Goal: Task Accomplishment & Management: Manage account settings

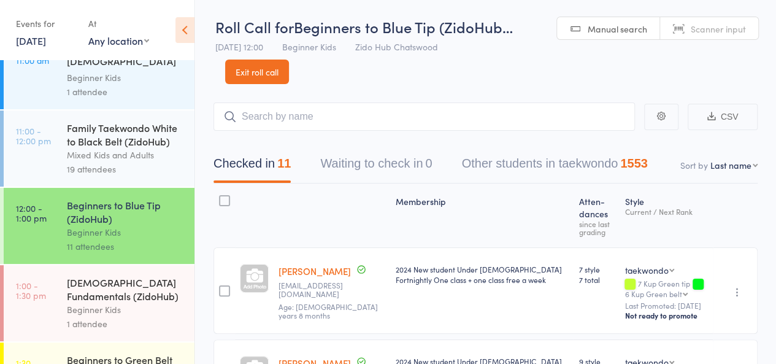
scroll to position [265, 0]
click at [104, 312] on div "Beginner Kids" at bounding box center [125, 309] width 117 height 14
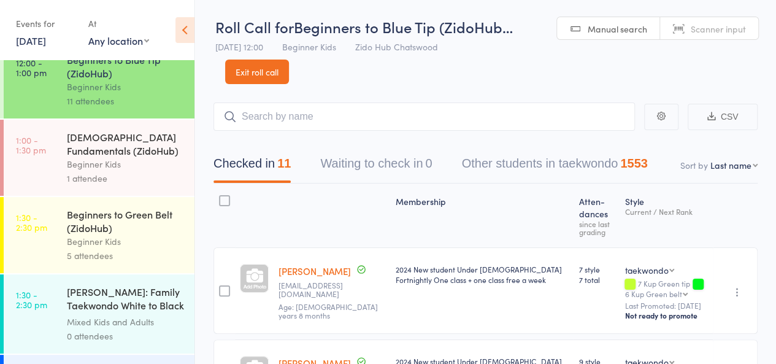
scroll to position [414, 0]
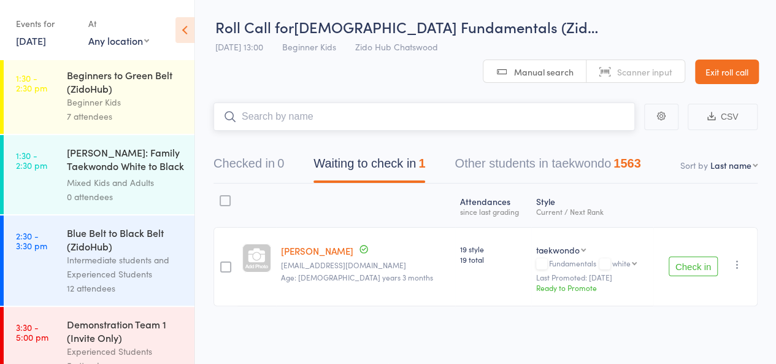
scroll to position [548, 0]
click at [128, 110] on div "Beginner Kids" at bounding box center [125, 103] width 117 height 14
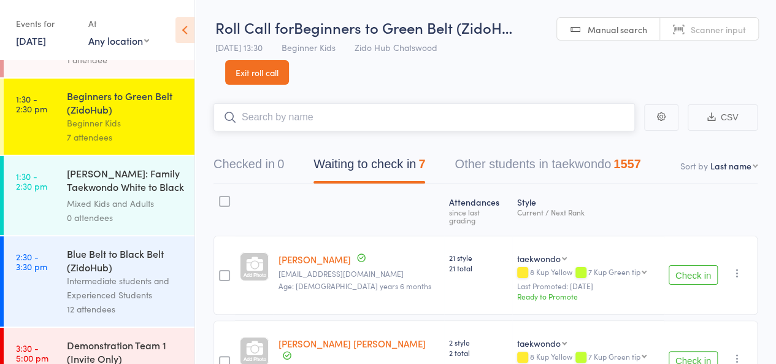
scroll to position [466, 0]
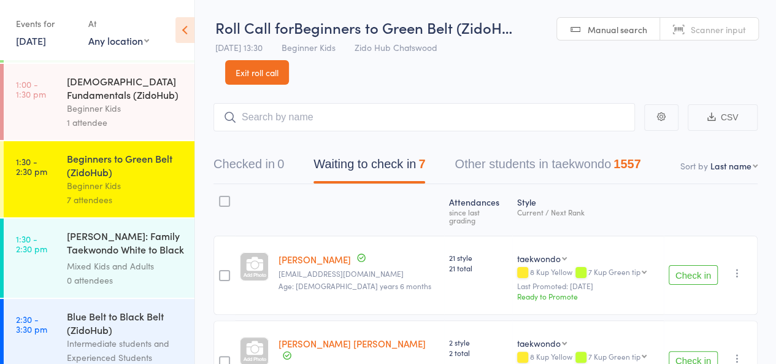
click at [45, 120] on link "1:00 - 1:30 pm 4-6 year old Fundamentals (ZidoHub) Beginner Kids 1 attendee" at bounding box center [99, 102] width 191 height 76
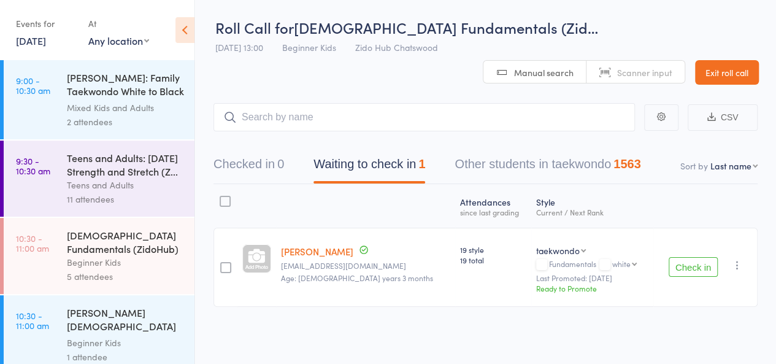
scroll to position [1, 0]
click at [676, 258] on button "Check in" at bounding box center [692, 266] width 49 height 20
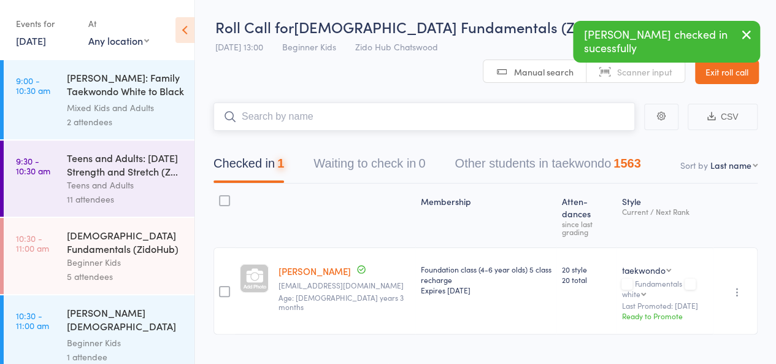
click at [483, 114] on input "search" at bounding box center [423, 116] width 421 height 28
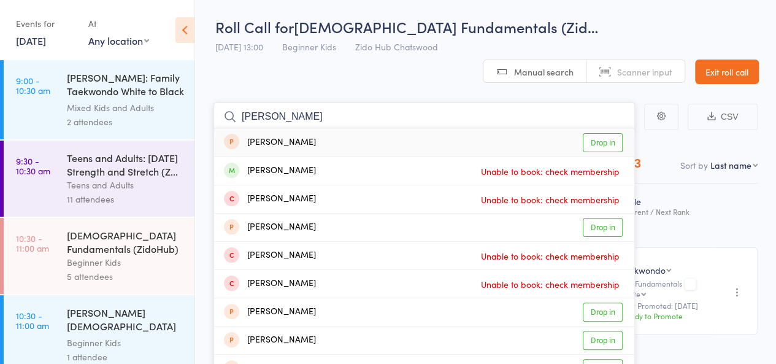
type input "oliver b"
click at [590, 133] on link "Drop in" at bounding box center [602, 142] width 40 height 19
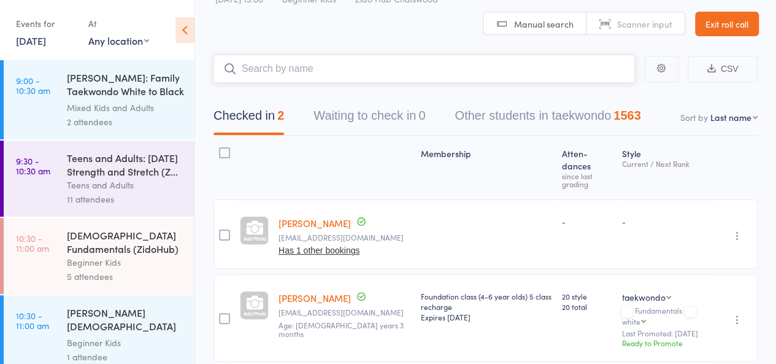
scroll to position [0, 0]
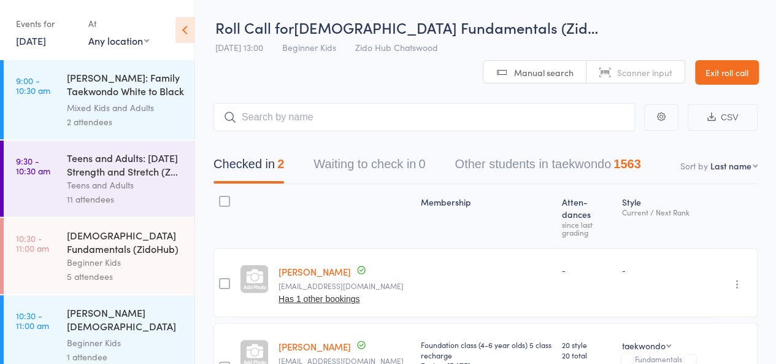
drag, startPoint x: 93, startPoint y: 95, endPoint x: 85, endPoint y: 97, distance: 8.8
click at [85, 97] on div "RHODES: Family Taekwondo White to Black Belt" at bounding box center [125, 86] width 117 height 30
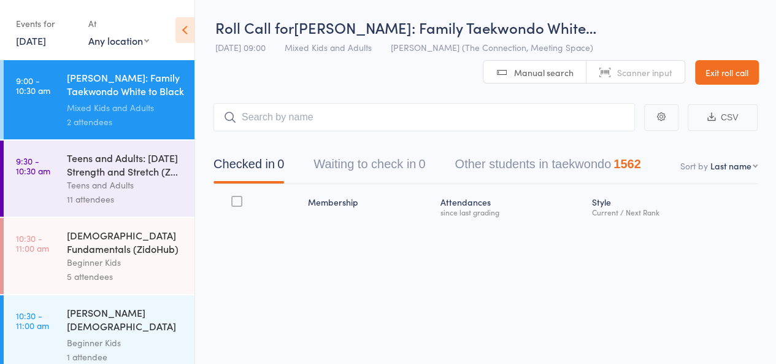
click at [98, 176] on div "Teens and Adults: Saturday Strength and Stretch (Z..." at bounding box center [125, 164] width 117 height 27
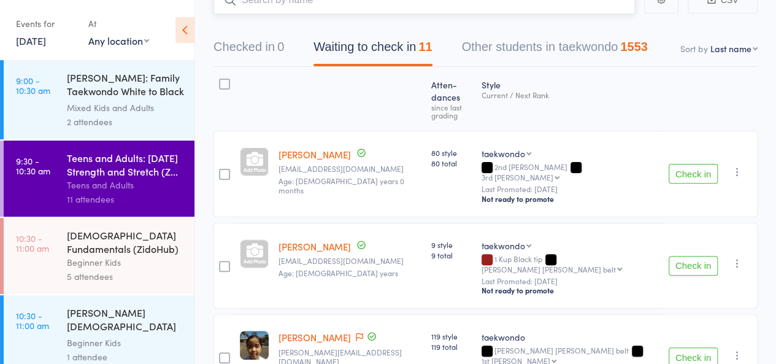
scroll to position [132, 0]
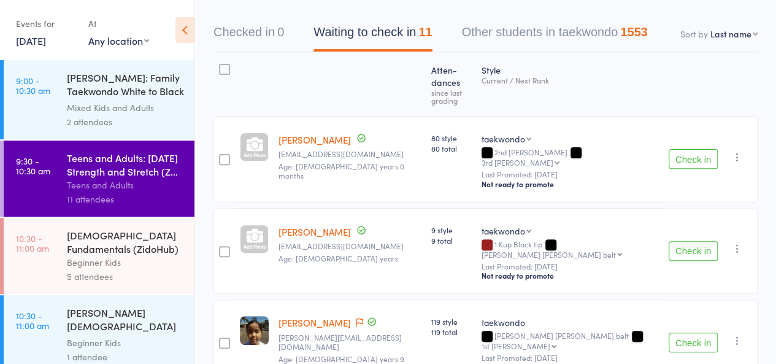
click at [689, 149] on button "Check in" at bounding box center [692, 159] width 49 height 20
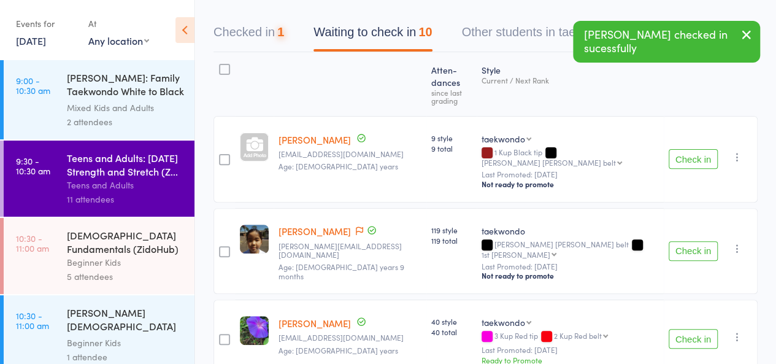
click at [689, 149] on button "Check in" at bounding box center [692, 159] width 49 height 20
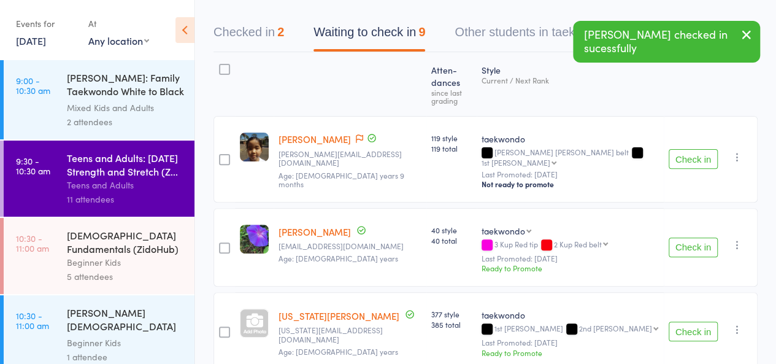
click at [689, 149] on button "Check in" at bounding box center [692, 159] width 49 height 20
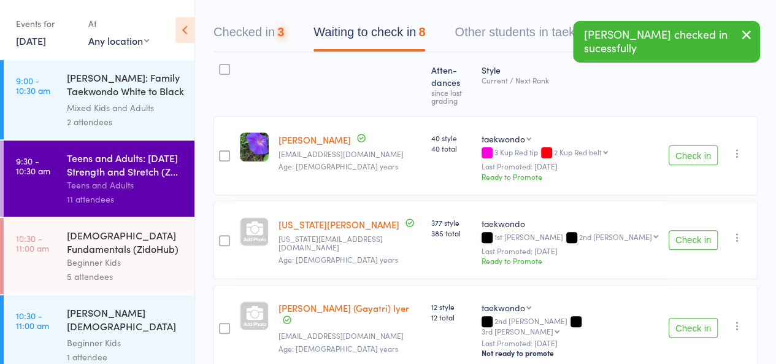
click at [689, 145] on button "Check in" at bounding box center [692, 155] width 49 height 20
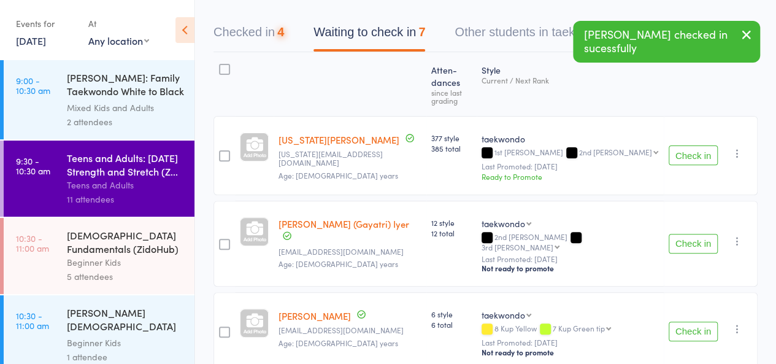
click at [689, 145] on button "Check in" at bounding box center [692, 155] width 49 height 20
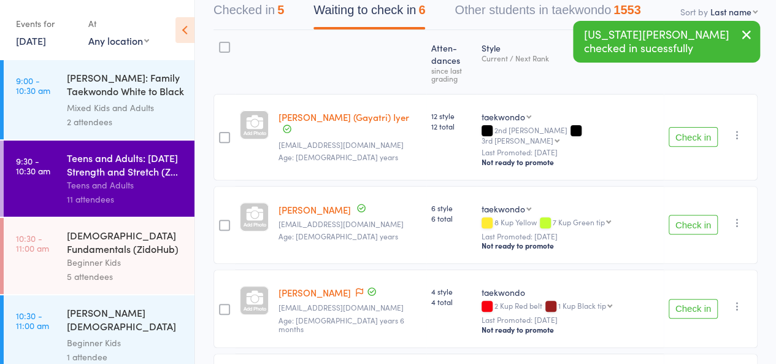
scroll to position [155, 0]
click at [693, 214] on button "Check in" at bounding box center [692, 224] width 49 height 20
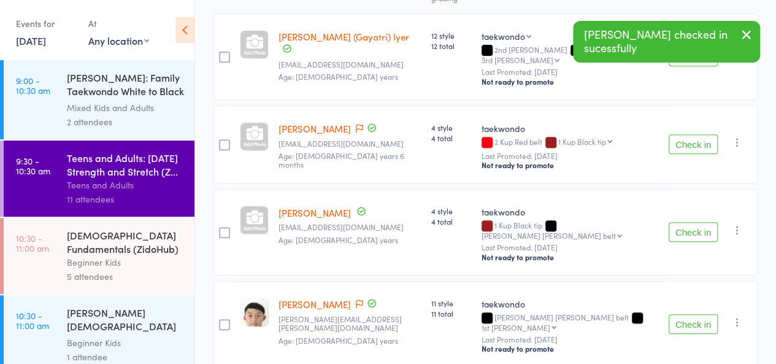
scroll to position [235, 0]
click at [688, 221] on button "Check in" at bounding box center [692, 231] width 49 height 20
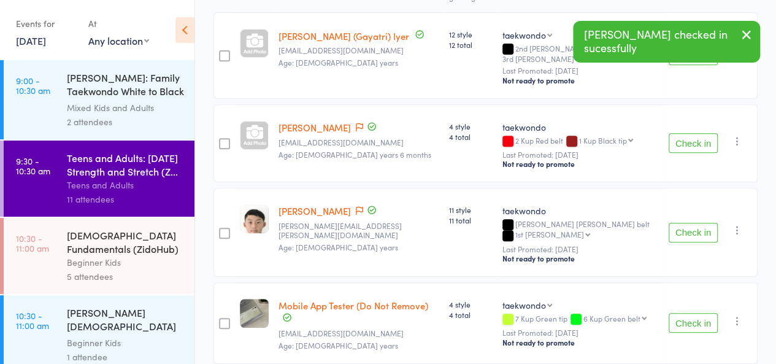
click at [691, 133] on button "Check in" at bounding box center [692, 143] width 49 height 20
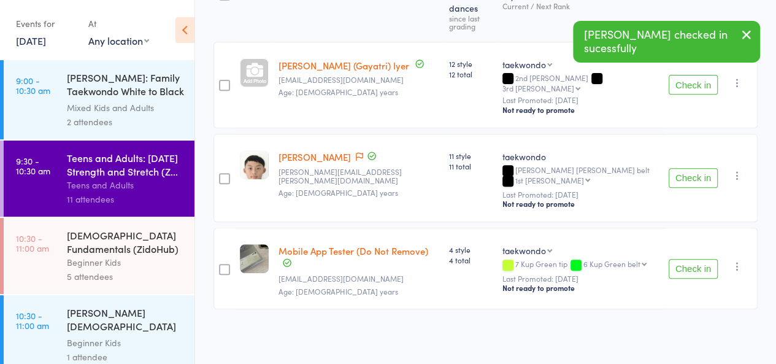
scroll to position [174, 0]
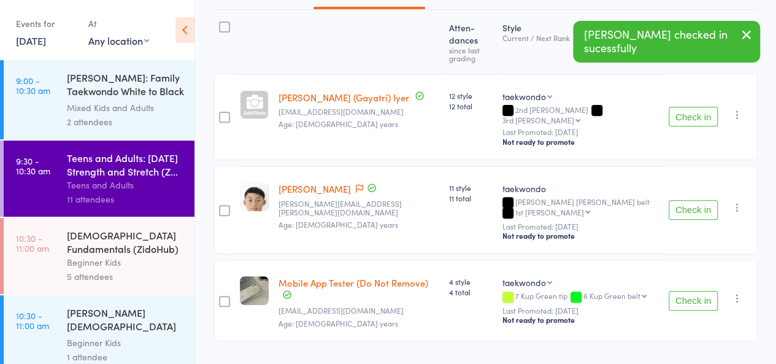
click at [678, 200] on button "Check in" at bounding box center [692, 210] width 49 height 20
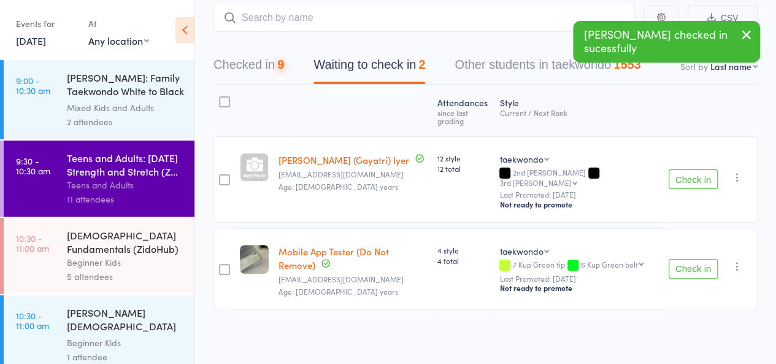
scroll to position [0, 0]
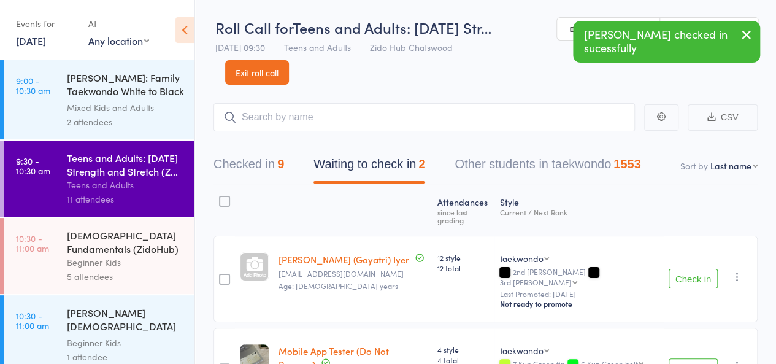
click at [246, 166] on button "Checked in 9" at bounding box center [248, 167] width 71 height 32
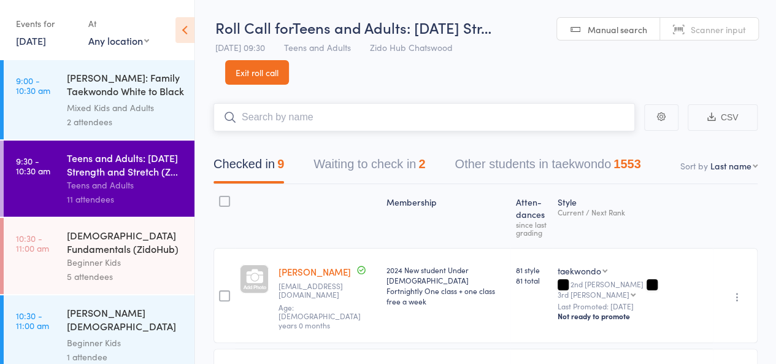
click at [303, 117] on input "search" at bounding box center [423, 117] width 421 height 28
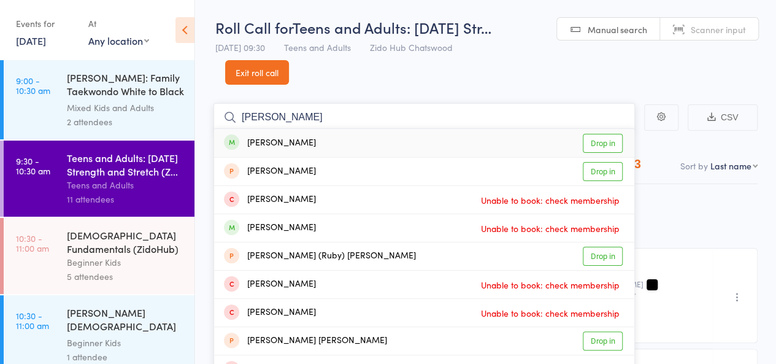
type input "jasmin hui"
click at [603, 137] on link "Drop in" at bounding box center [602, 143] width 40 height 19
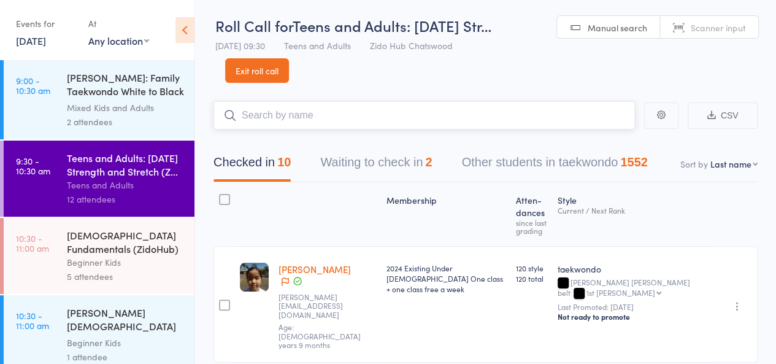
scroll to position [2, 0]
click at [462, 123] on input "search" at bounding box center [423, 115] width 421 height 28
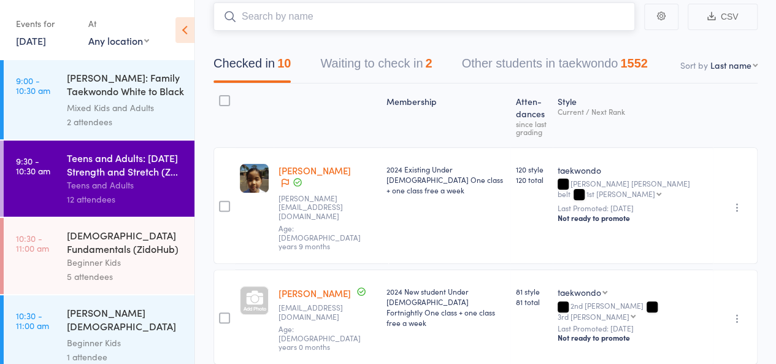
scroll to position [0, 0]
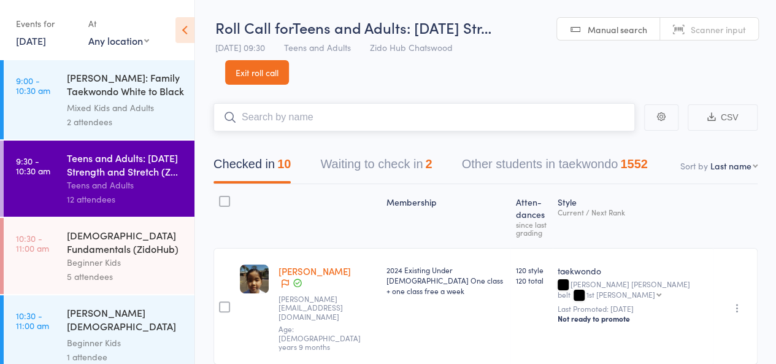
click at [424, 125] on input "search" at bounding box center [423, 117] width 421 height 28
click at [33, 44] on link "11 Oct, 2025" at bounding box center [31, 40] width 30 height 13
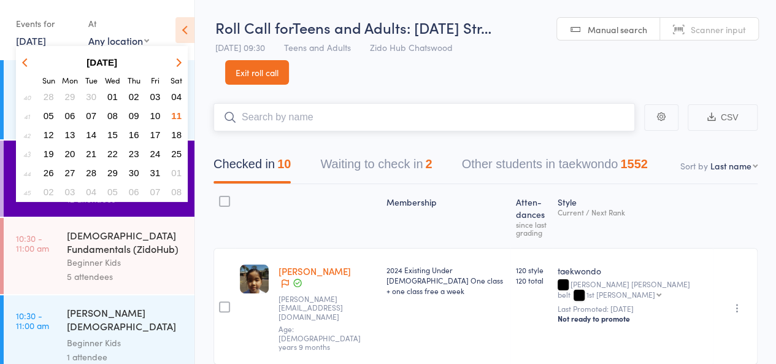
click at [329, 114] on input "search" at bounding box center [423, 117] width 421 height 28
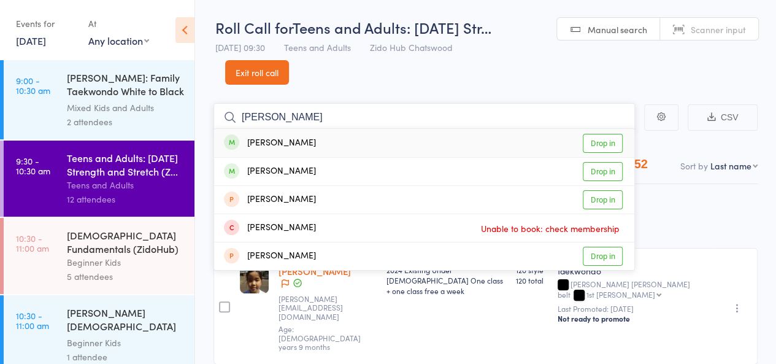
type input "arnav"
click at [614, 143] on link "Drop in" at bounding box center [602, 143] width 40 height 19
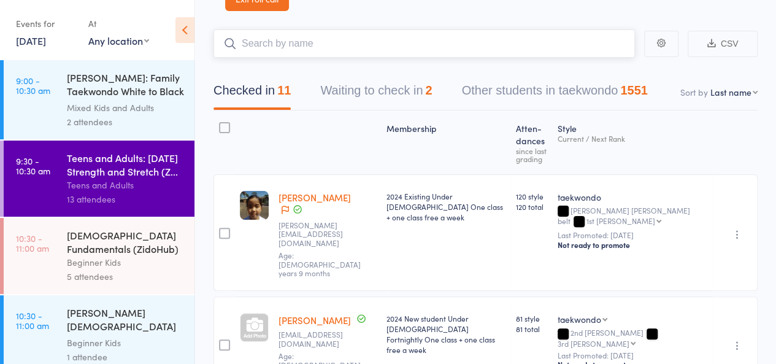
scroll to position [66, 0]
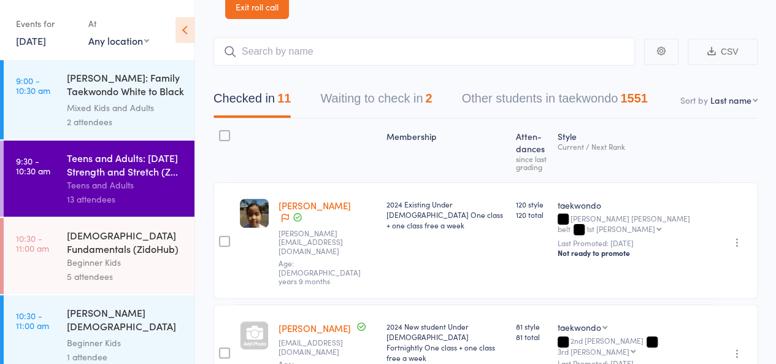
click at [394, 84] on div "Checked in 11 Waiting to check in 2 Other students in taekwondo 1551" at bounding box center [485, 92] width 544 height 53
click at [387, 96] on button "Waiting to check in 2" at bounding box center [376, 101] width 112 height 32
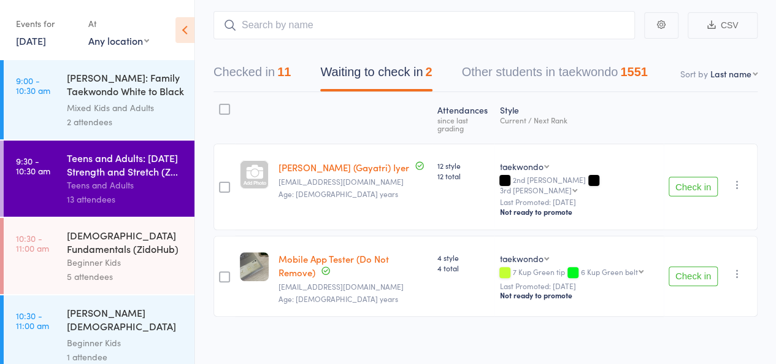
scroll to position [92, 0]
click at [256, 83] on button "Checked in 11" at bounding box center [251, 75] width 77 height 32
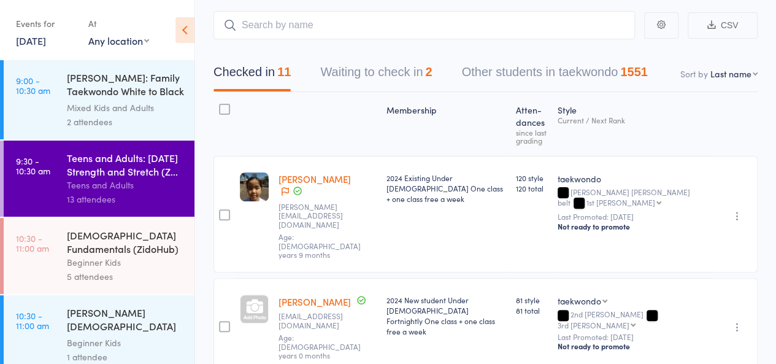
click at [542, 64] on button "Other students in taekwondo 1551" at bounding box center [555, 75] width 186 height 32
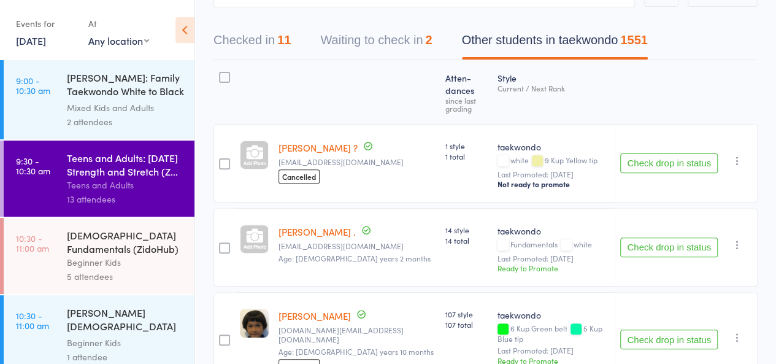
scroll to position [125, 0]
click at [280, 43] on button "Checked in 11" at bounding box center [251, 42] width 77 height 32
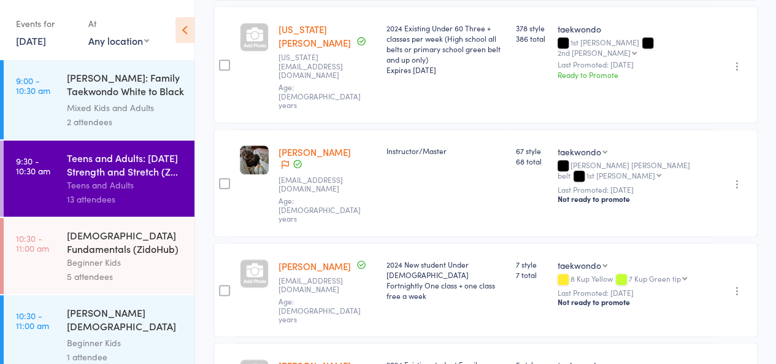
scroll to position [860, 0]
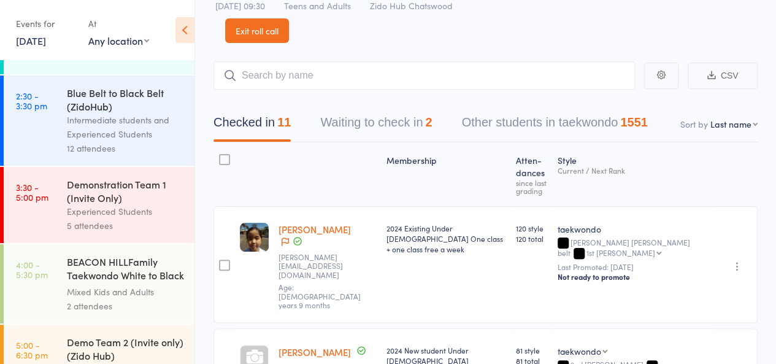
scroll to position [736, 0]
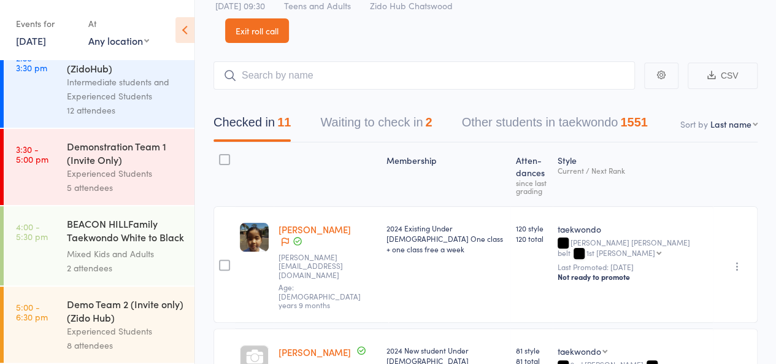
click at [119, 174] on div "Experienced Students" at bounding box center [125, 173] width 117 height 14
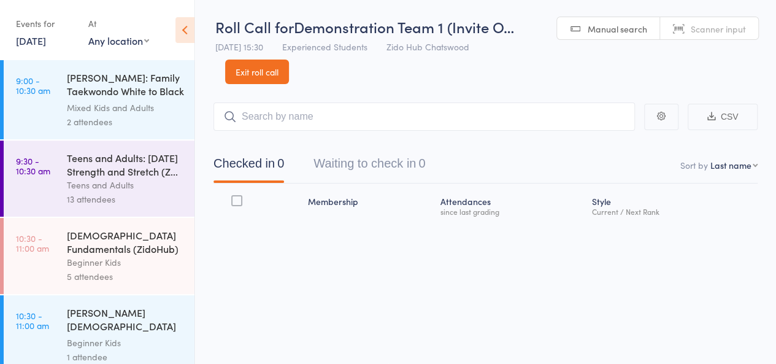
click at [105, 111] on div "Mixed Kids and Adults" at bounding box center [125, 108] width 117 height 14
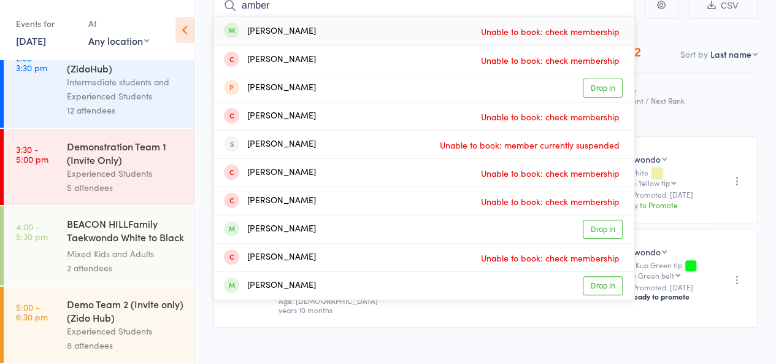
scroll to position [110, 0]
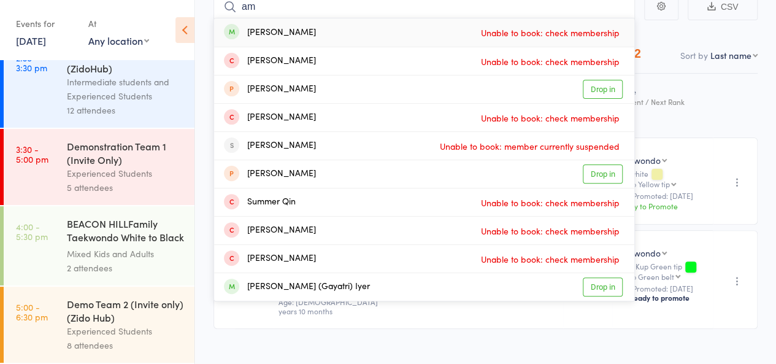
type input "a"
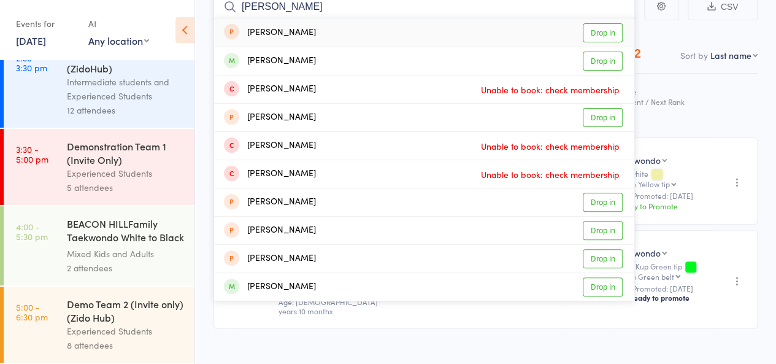
click at [557, 3] on input "oliver b" at bounding box center [423, 7] width 421 height 28
type input "o"
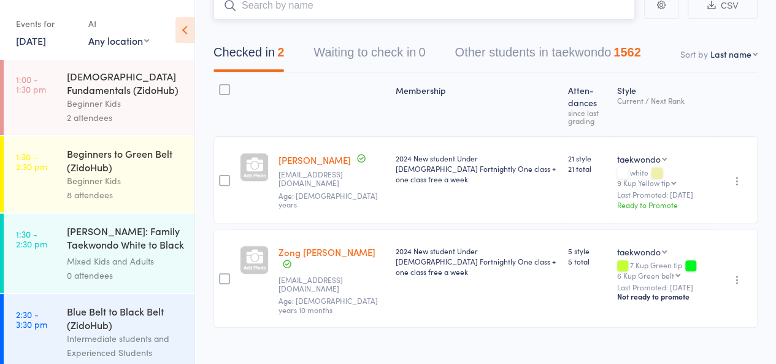
scroll to position [471, 0]
click at [107, 96] on div "4-6 year old Fundamentals (ZidoHub)" at bounding box center [125, 82] width 117 height 27
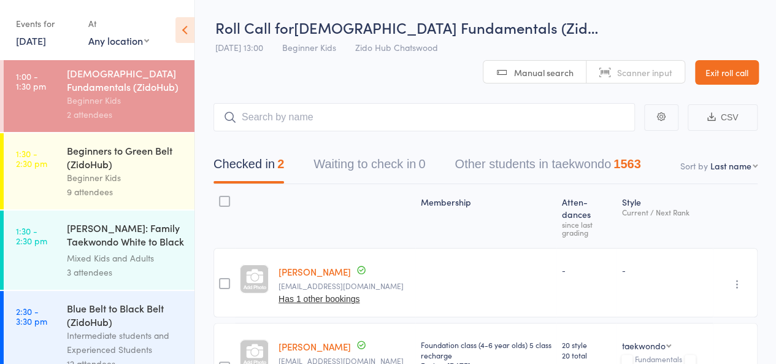
scroll to position [475, 0]
click at [95, 116] on div "2 attendees" at bounding box center [125, 114] width 117 height 14
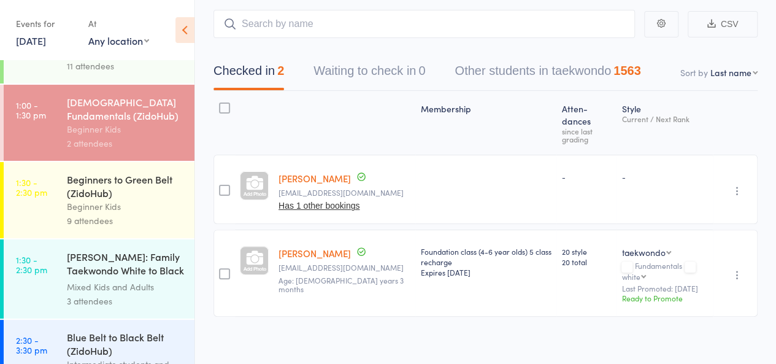
scroll to position [0, 0]
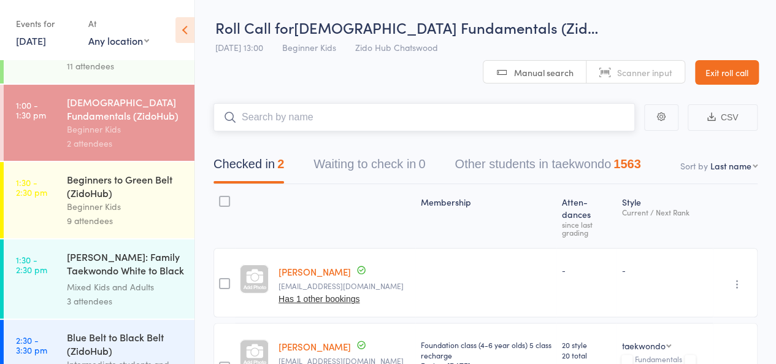
click at [348, 117] on input "search" at bounding box center [423, 117] width 421 height 28
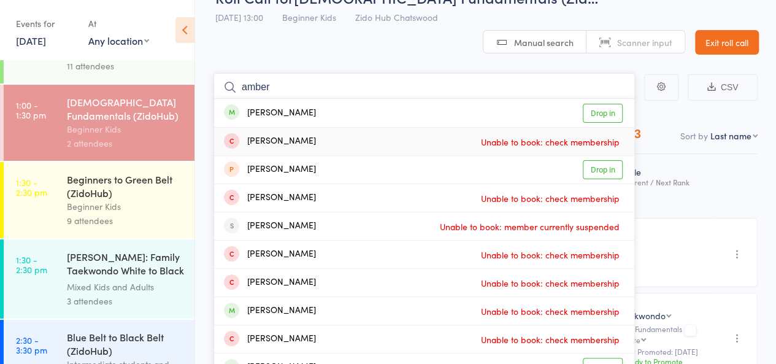
scroll to position [31, 0]
type input "amber"
click at [607, 111] on link "Drop in" at bounding box center [602, 112] width 40 height 19
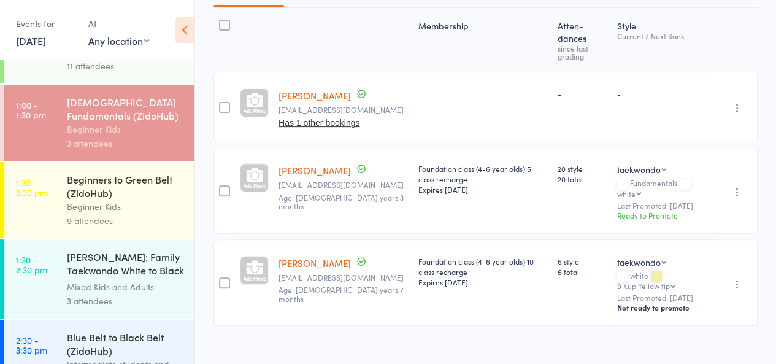
scroll to position [0, 0]
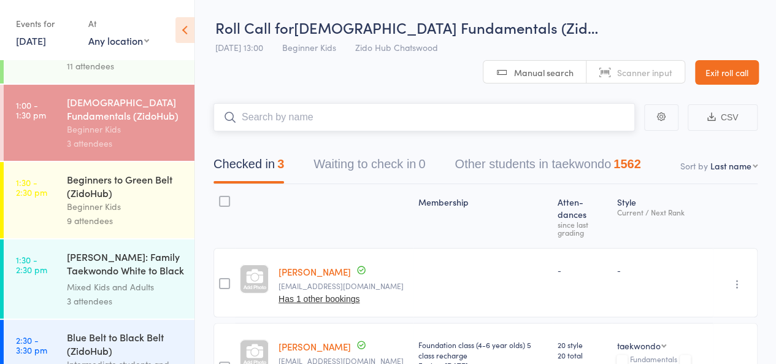
click at [379, 112] on input "search" at bounding box center [423, 117] width 421 height 28
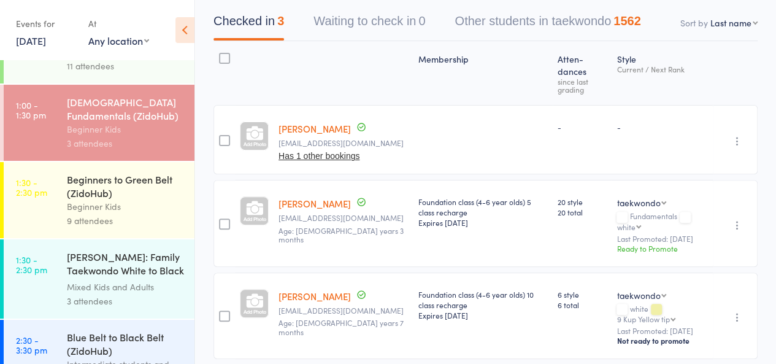
scroll to position [143, 0]
click at [312, 204] on link "Jayden Kim" at bounding box center [314, 202] width 72 height 13
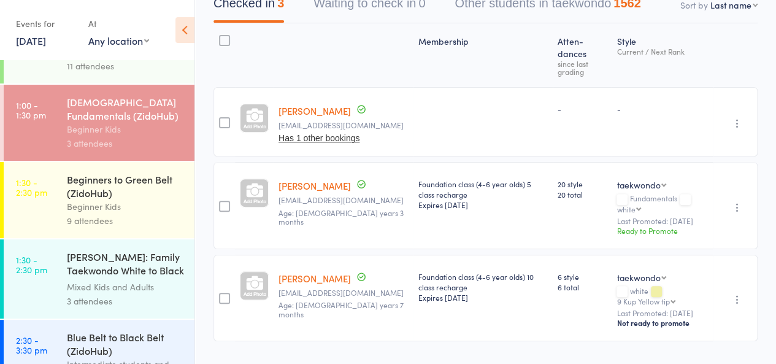
scroll to position [164, 0]
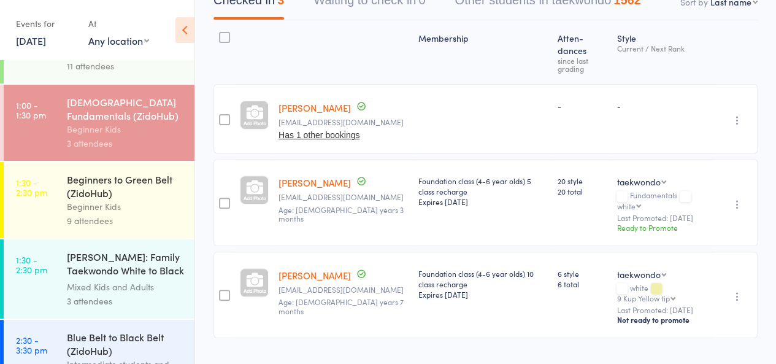
click at [129, 191] on div "Beginners to Green Belt (ZidoHub)" at bounding box center [125, 185] width 117 height 27
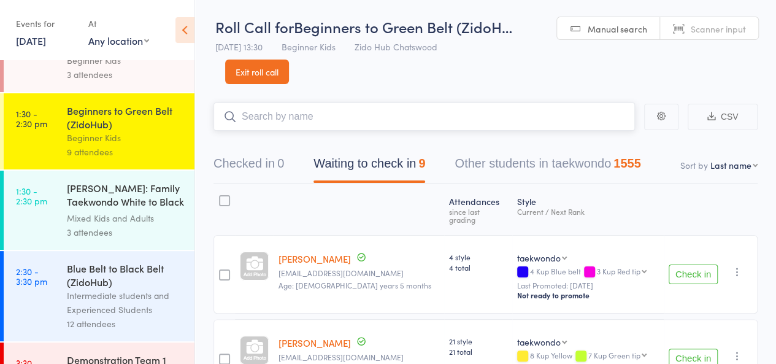
scroll to position [520, 0]
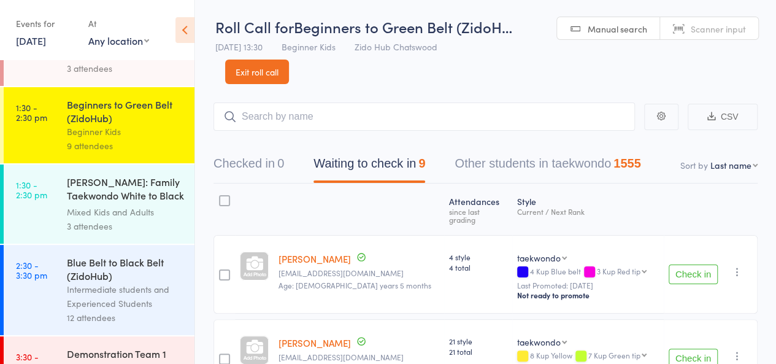
click at [90, 277] on div "Blue Belt to Black Belt (ZidoHub)" at bounding box center [125, 268] width 117 height 27
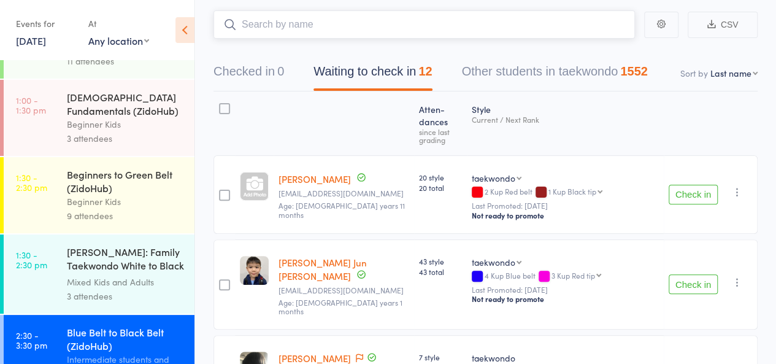
scroll to position [489, 0]
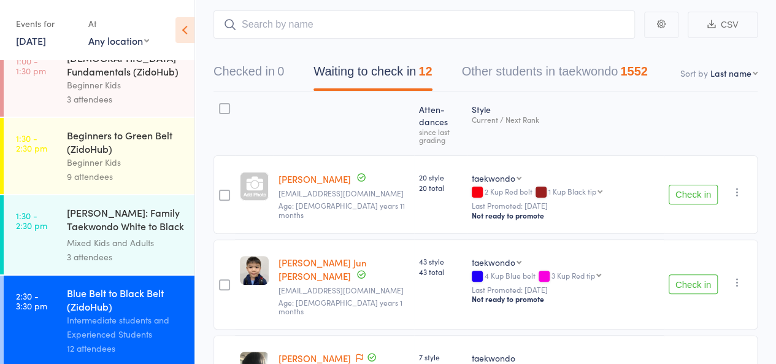
click at [132, 205] on div "MOSMAN: Family Taekwondo White to Black Belt Mixed Kids and Adults 3 attendees" at bounding box center [131, 234] width 128 height 79
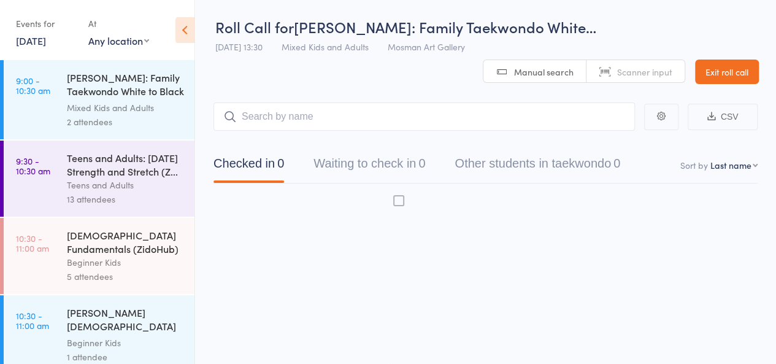
scroll to position [1, 0]
click at [136, 188] on div "Teens and Adults" at bounding box center [125, 185] width 117 height 14
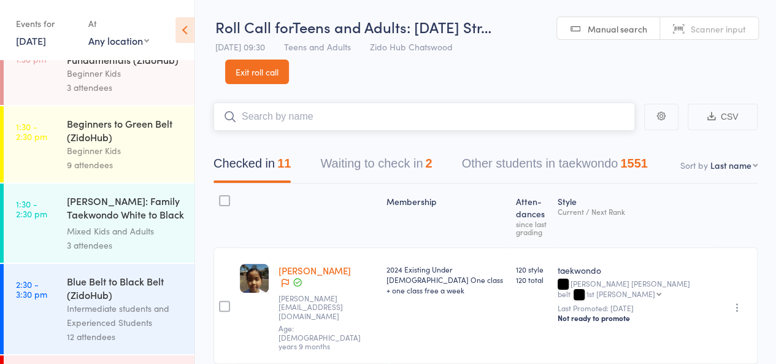
scroll to position [505, 0]
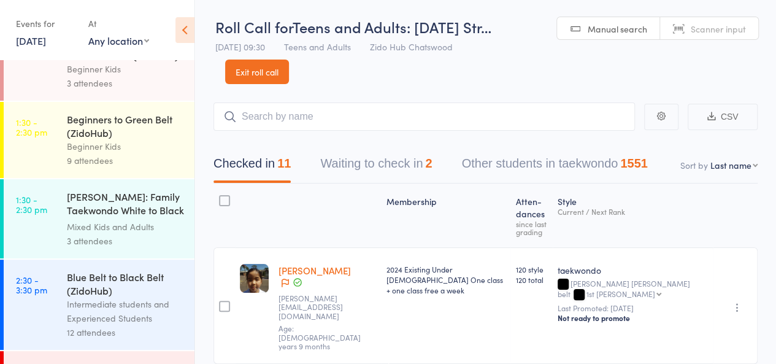
click at [104, 136] on div "Beginners to Green Belt (ZidoHub)" at bounding box center [125, 125] width 117 height 27
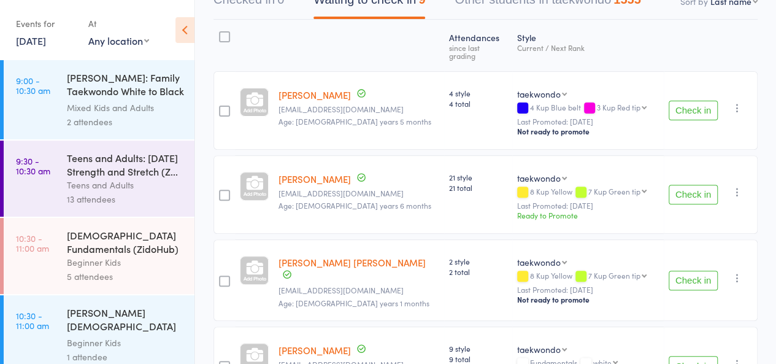
scroll to position [172, 0]
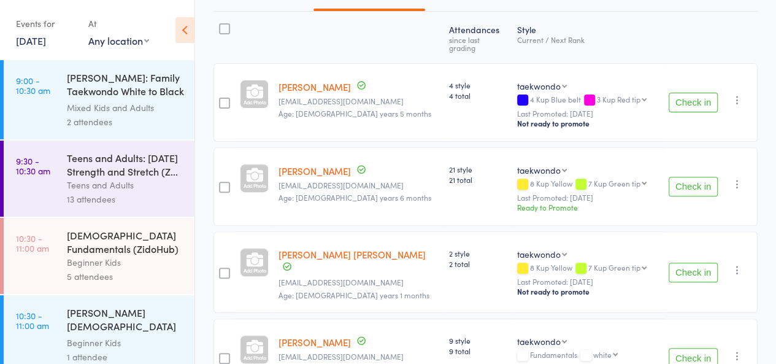
click at [701, 93] on button "Check in" at bounding box center [692, 103] width 49 height 20
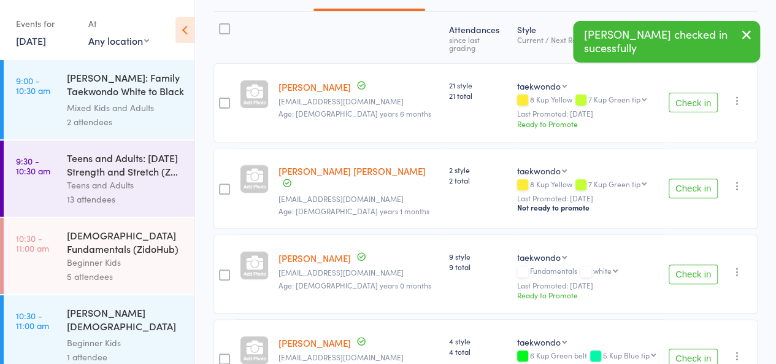
click at [688, 93] on button "Check in" at bounding box center [692, 103] width 49 height 20
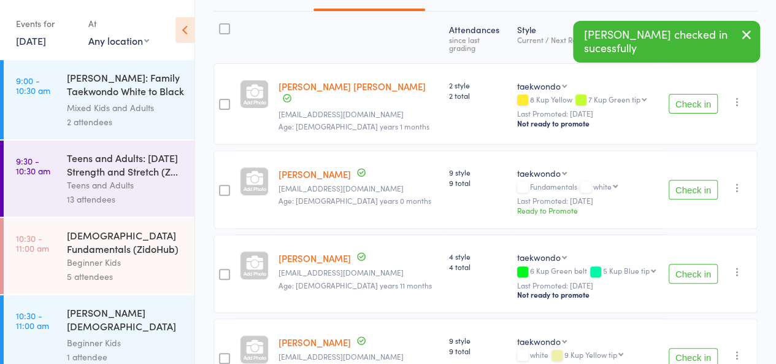
click at [688, 94] on button "Check in" at bounding box center [692, 104] width 49 height 20
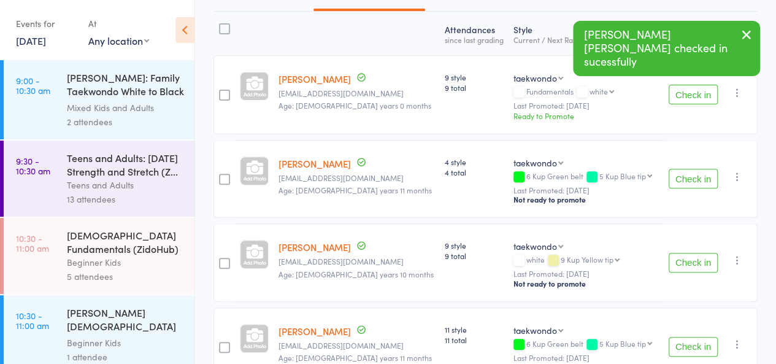
click at [688, 91] on button "Check in" at bounding box center [692, 95] width 49 height 20
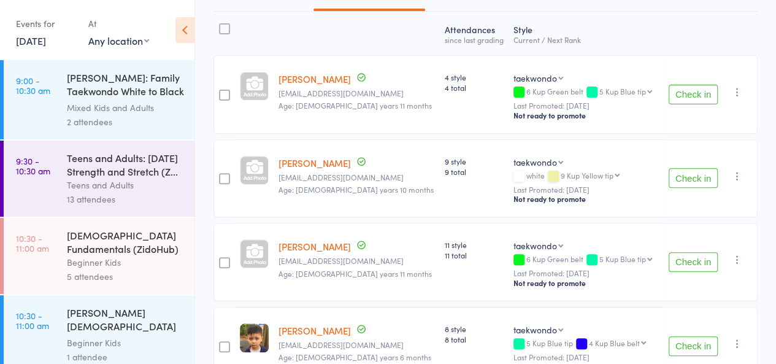
click at [695, 176] on button "Check in" at bounding box center [692, 178] width 49 height 20
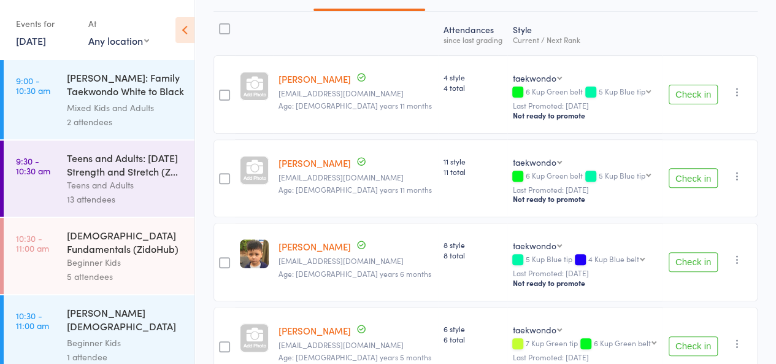
click at [695, 176] on button "Check in" at bounding box center [692, 178] width 49 height 20
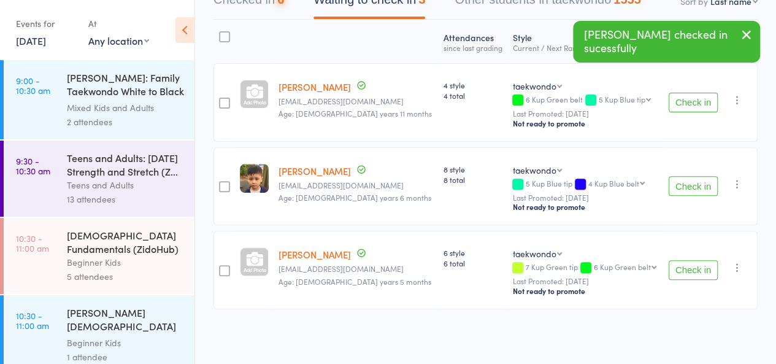
scroll to position [158, 0]
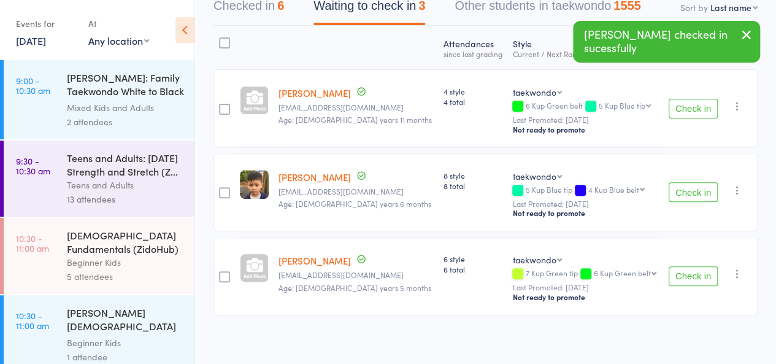
click at [691, 182] on button "Check in" at bounding box center [692, 192] width 49 height 20
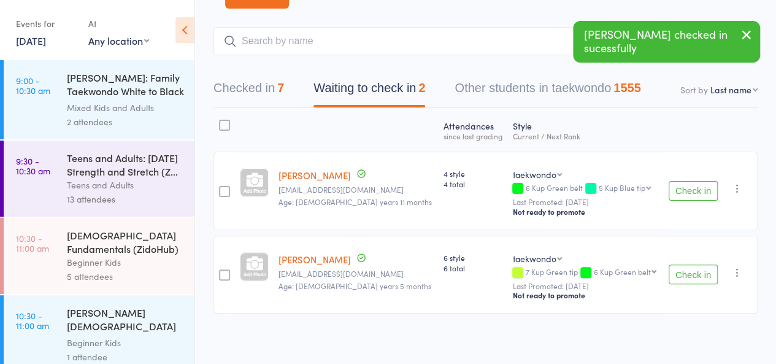
click at [676, 265] on button "Check in" at bounding box center [692, 274] width 49 height 20
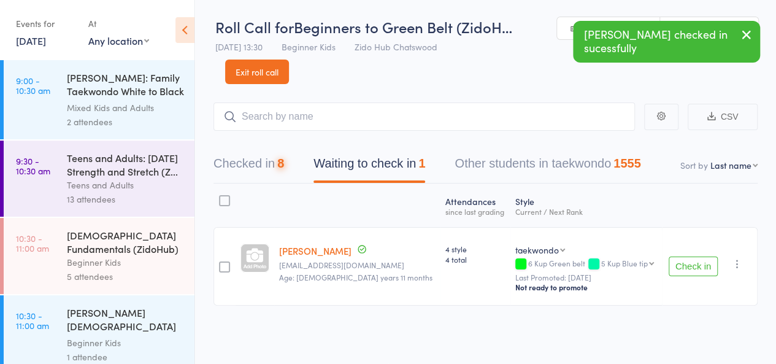
scroll to position [1, 0]
click at [340, 120] on input "search" at bounding box center [423, 116] width 421 height 28
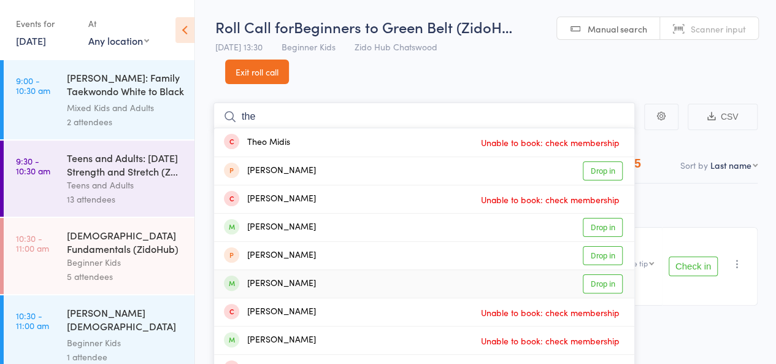
type input "the"
click at [596, 281] on link "Drop in" at bounding box center [602, 283] width 40 height 19
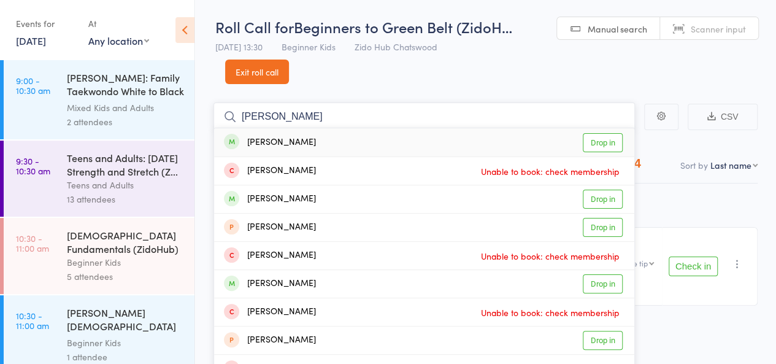
type input "gabriel"
click at [588, 140] on link "Drop in" at bounding box center [602, 142] width 40 height 19
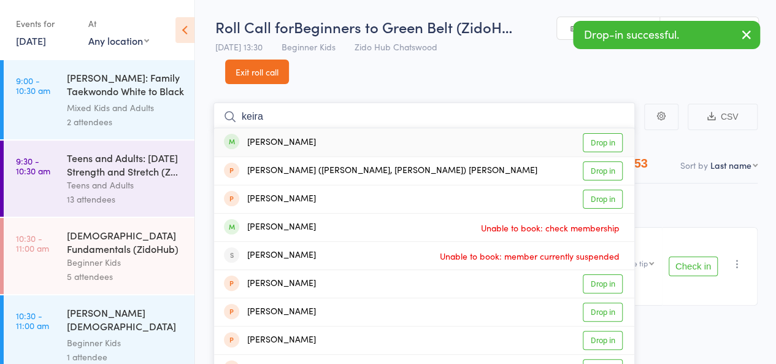
type input "keira"
click at [594, 142] on link "Drop in" at bounding box center [602, 142] width 40 height 19
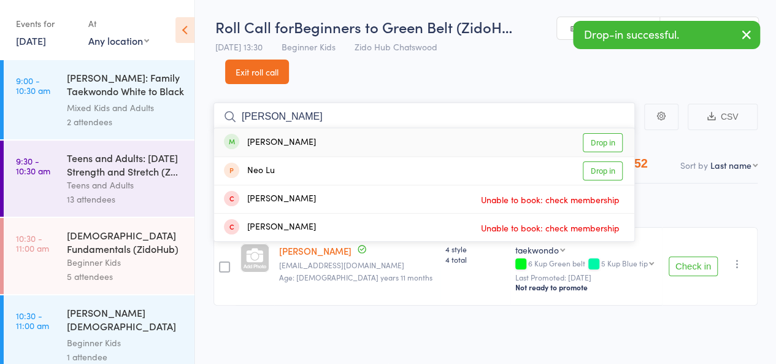
type input "neel"
click at [596, 137] on link "Drop in" at bounding box center [602, 142] width 40 height 19
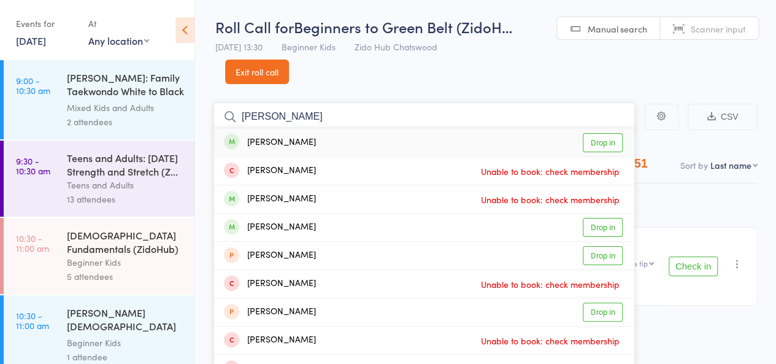
type input "jacob"
click at [595, 148] on link "Drop in" at bounding box center [602, 142] width 40 height 19
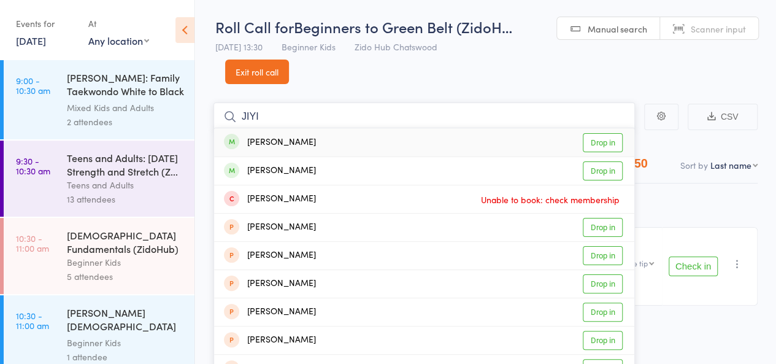
type input "JIYI"
click at [596, 146] on link "Drop in" at bounding box center [602, 142] width 40 height 19
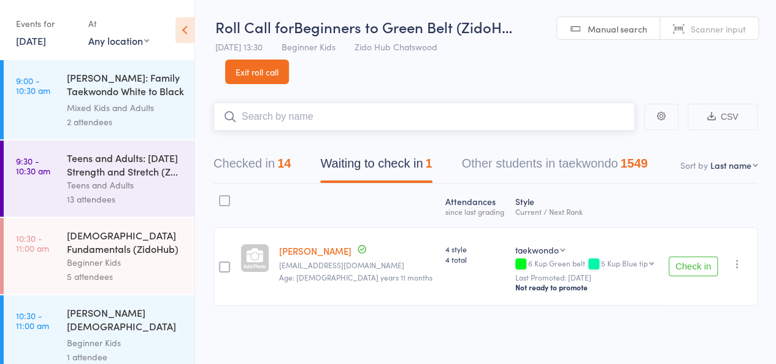
click at [543, 150] on button "Other students in taekwondo 1549" at bounding box center [555, 166] width 186 height 32
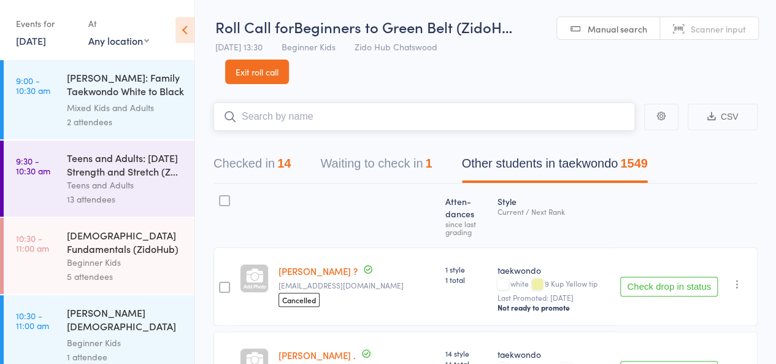
click at [526, 126] on input "search" at bounding box center [423, 116] width 421 height 28
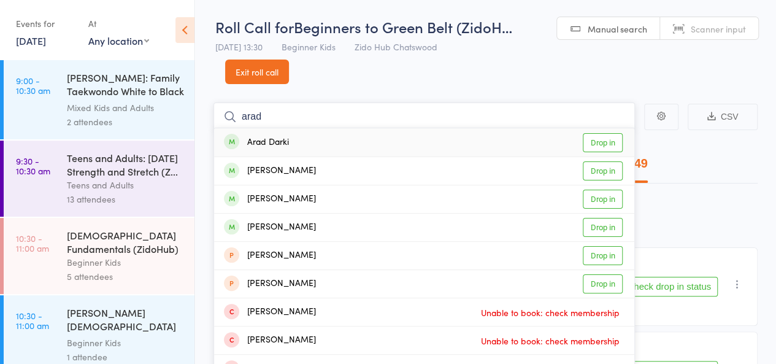
type input "arad"
click at [604, 140] on link "Drop in" at bounding box center [602, 142] width 40 height 19
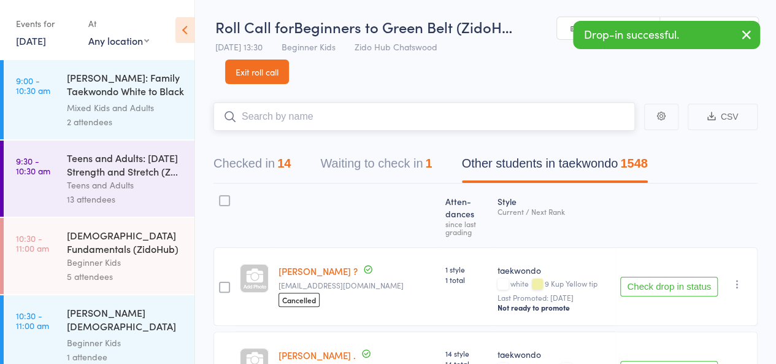
click at [390, 154] on button "Waiting to check in 1" at bounding box center [376, 166] width 112 height 32
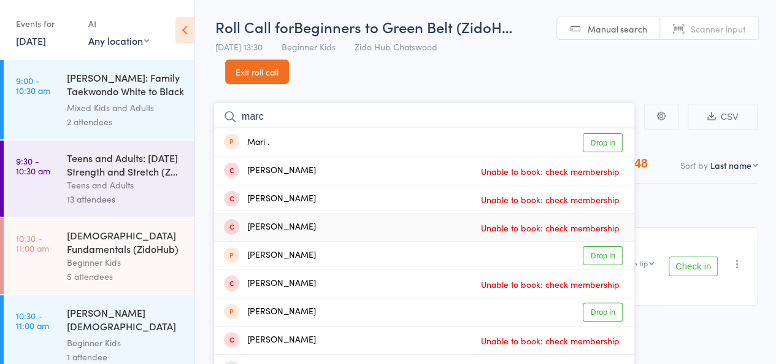
scroll to position [47, 0]
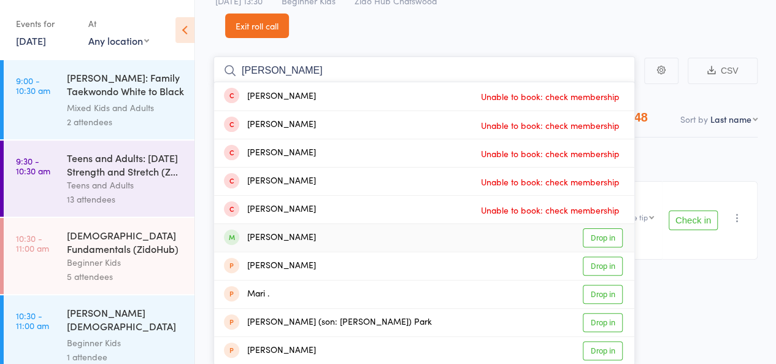
type input "marcus"
click at [593, 239] on link "Drop in" at bounding box center [602, 237] width 40 height 19
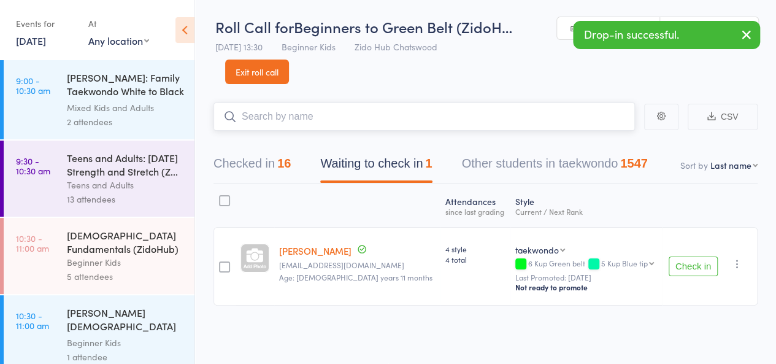
click at [269, 168] on button "Checked in 16" at bounding box center [251, 166] width 77 height 32
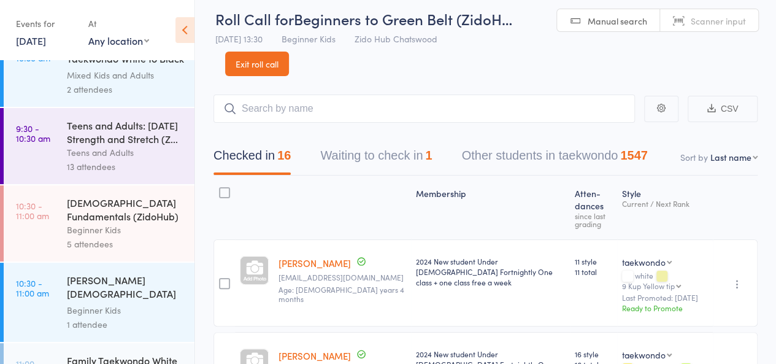
scroll to position [0, 0]
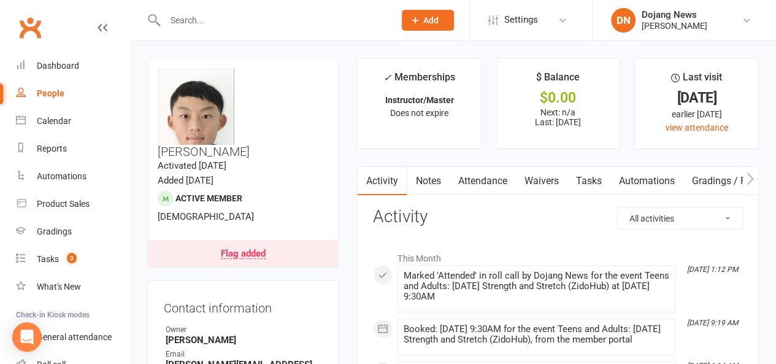
click at [434, 186] on link "Notes" at bounding box center [428, 181] width 42 height 28
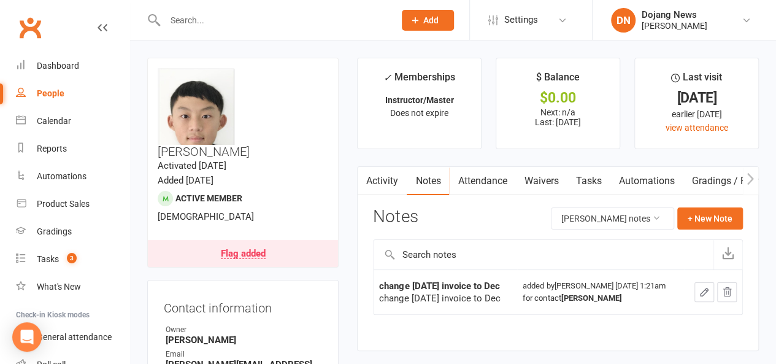
click at [478, 186] on link "Attendance" at bounding box center [482, 181] width 66 height 28
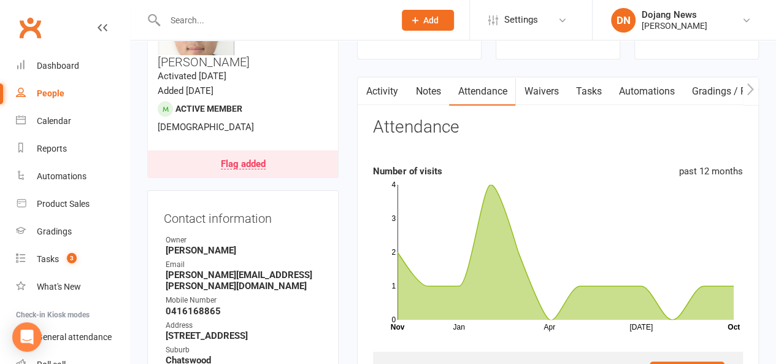
scroll to position [63, 0]
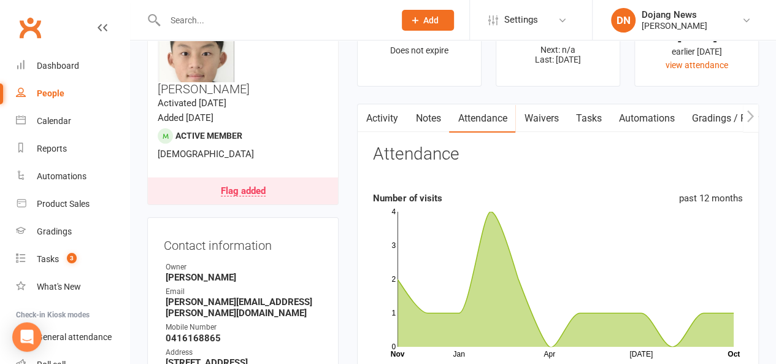
click at [543, 122] on link "Waivers" at bounding box center [541, 118] width 52 height 28
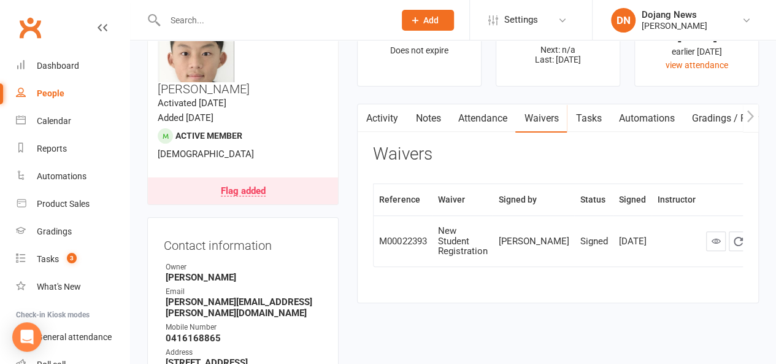
click at [606, 116] on link "Tasks" at bounding box center [588, 118] width 43 height 28
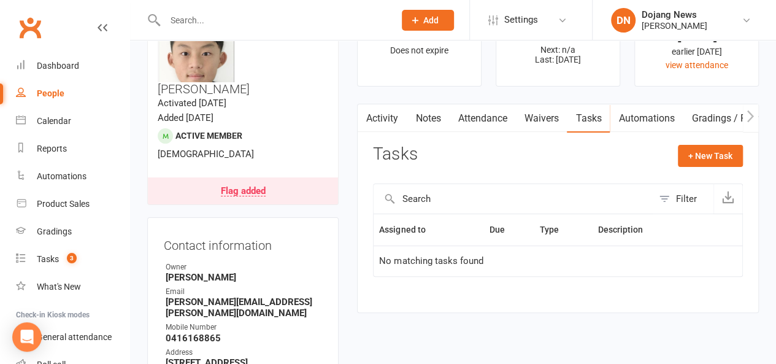
click at [640, 121] on link "Automations" at bounding box center [645, 118] width 73 height 28
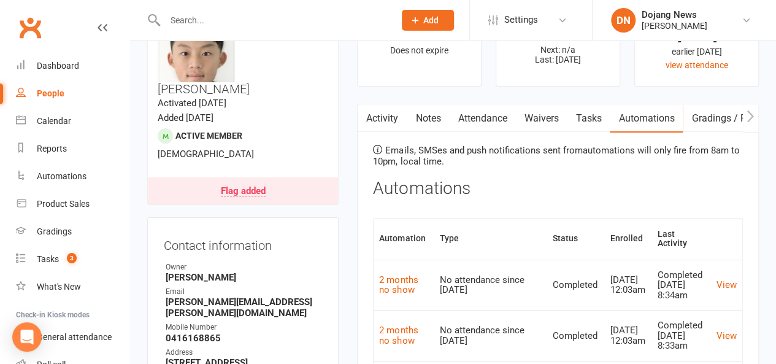
click at [715, 123] on link "Gradings / Promotions" at bounding box center [740, 118] width 116 height 28
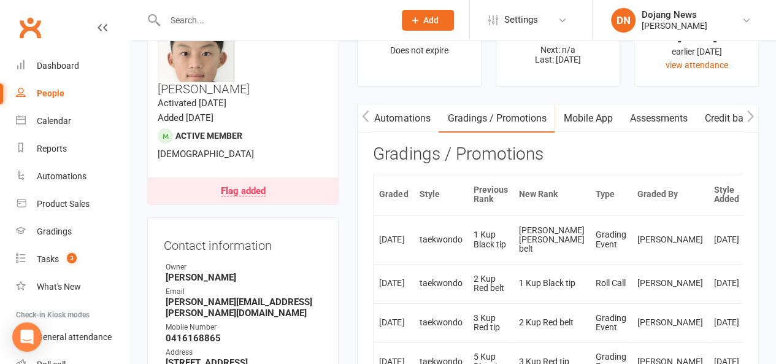
scroll to position [0, 266]
click at [692, 126] on link "Credit balance" at bounding box center [718, 118] width 79 height 28
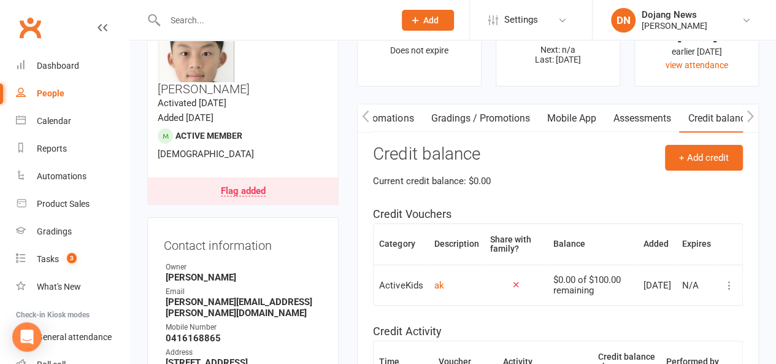
click at [643, 125] on link "Assessments" at bounding box center [641, 118] width 75 height 28
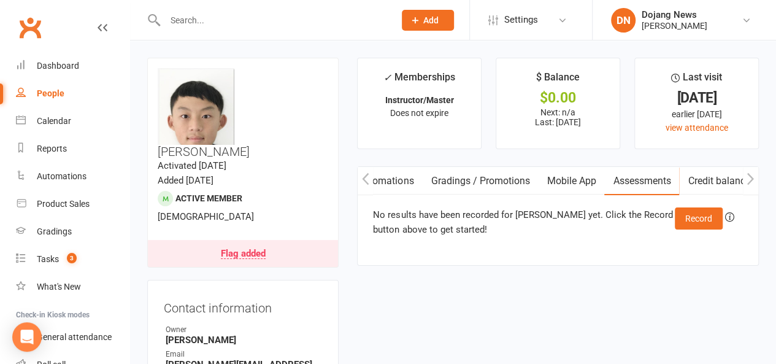
click at [692, 183] on link "Credit balance" at bounding box center [718, 181] width 79 height 28
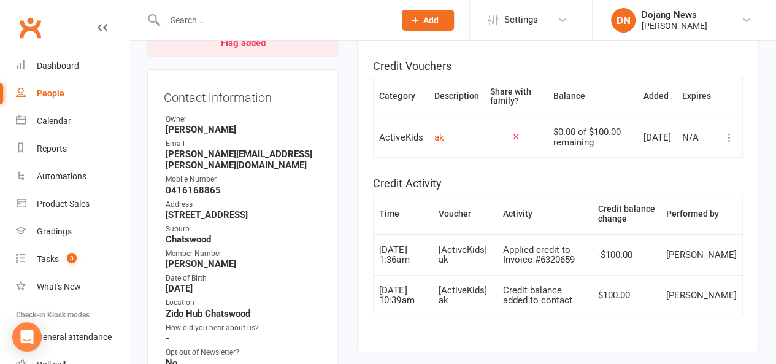
scroll to position [211, 0]
click at [639, 156] on table "Category Description Share with family? Balance Added Expires ActiveKids ak $0.…" at bounding box center [558, 116] width 370 height 83
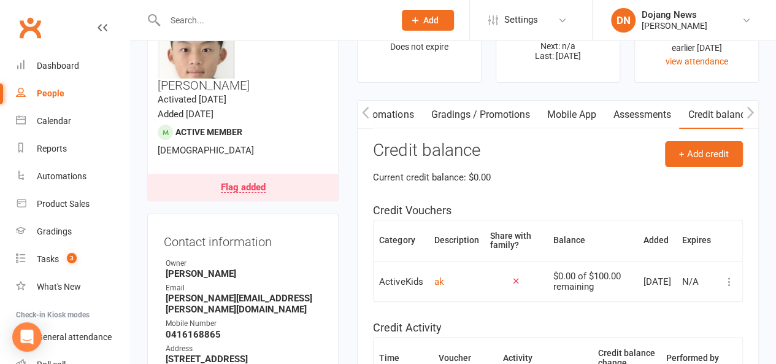
scroll to position [62, 0]
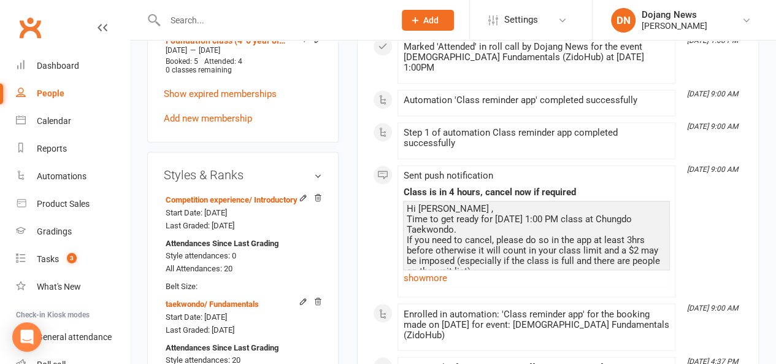
scroll to position [868, 0]
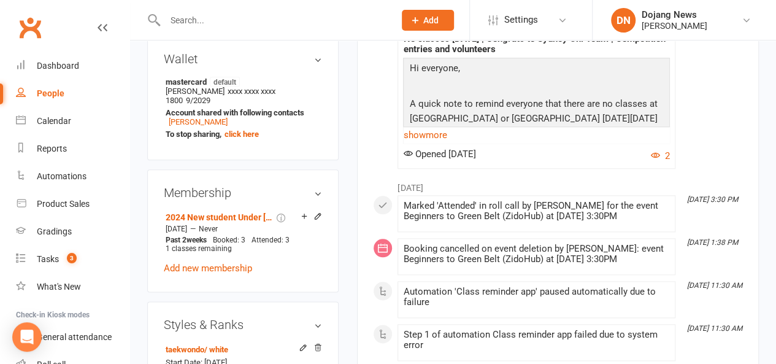
scroll to position [565, 0]
